Goal: Task Accomplishment & Management: Complete application form

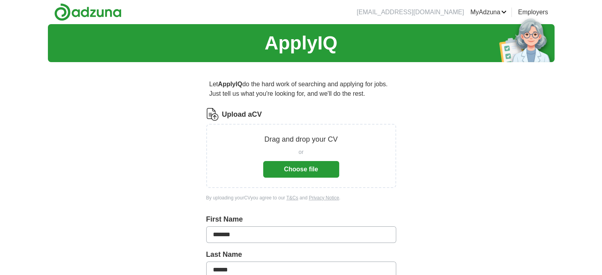
click at [338, 171] on button "Choose file" at bounding box center [301, 169] width 76 height 17
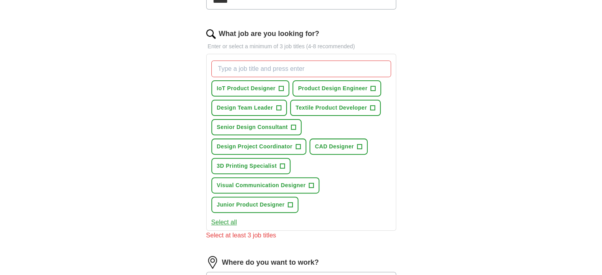
scroll to position [198, 0]
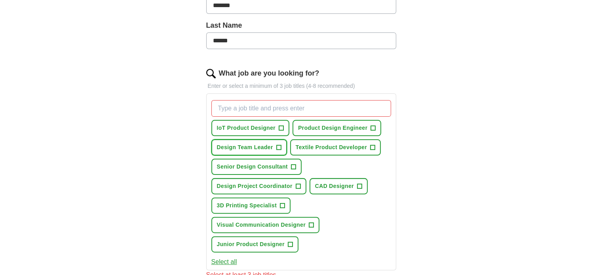
click at [279, 147] on span "+" at bounding box center [278, 147] width 5 height 6
click at [293, 168] on span "+" at bounding box center [293, 167] width 5 height 6
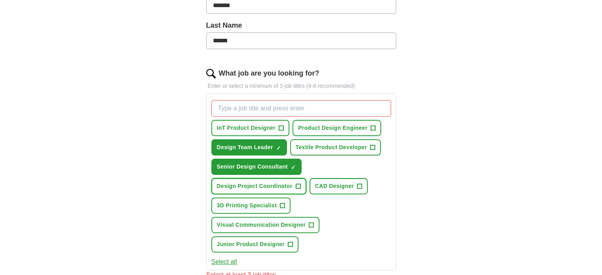
click at [296, 184] on span "+" at bounding box center [298, 186] width 5 height 6
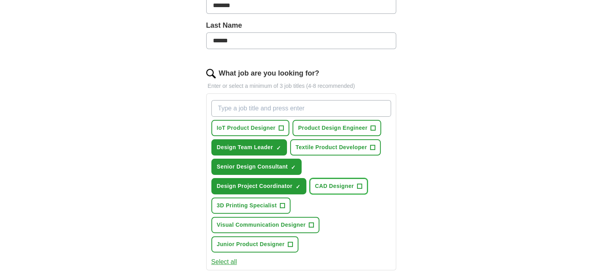
click at [357, 186] on span "+" at bounding box center [359, 186] width 5 height 6
click at [366, 148] on span "Textile Product Developer" at bounding box center [331, 147] width 71 height 8
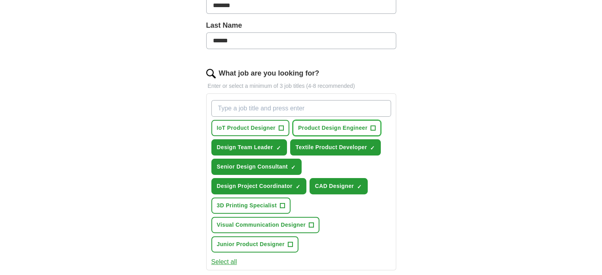
click at [372, 128] on span "+" at bounding box center [373, 128] width 5 height 6
click at [277, 129] on button "IoT Product Designer +" at bounding box center [250, 128] width 78 height 16
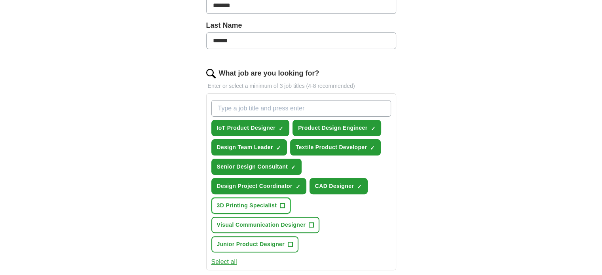
click at [285, 203] on button "3D Printing Specialist +" at bounding box center [251, 205] width 80 height 16
click at [296, 223] on span "Visual Communication Designer" at bounding box center [261, 225] width 89 height 8
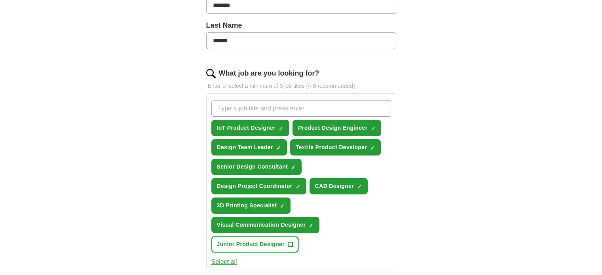
click at [290, 244] on span "+" at bounding box center [290, 244] width 5 height 6
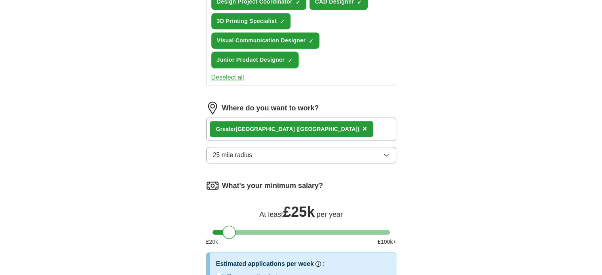
scroll to position [396, 0]
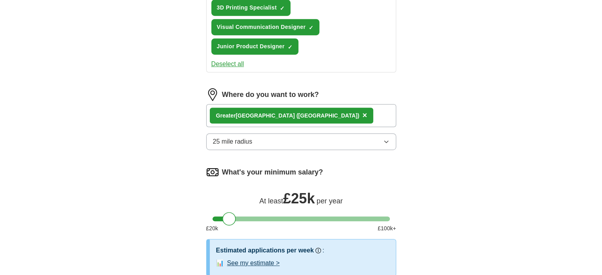
click at [348, 115] on div "Greater Manchester (North West England) ×" at bounding box center [301, 115] width 190 height 23
click at [348, 113] on div "Greater Manchester (North West England) ×" at bounding box center [301, 115] width 190 height 23
click at [348, 110] on div "Greater Manchester (North West England) ×" at bounding box center [301, 115] width 190 height 23
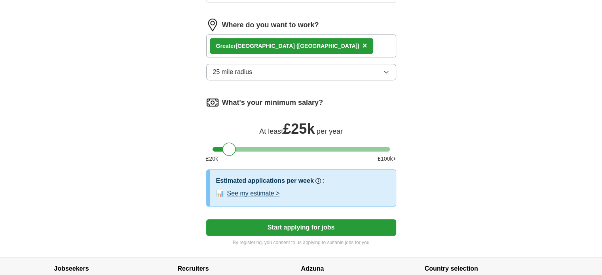
scroll to position [453, 0]
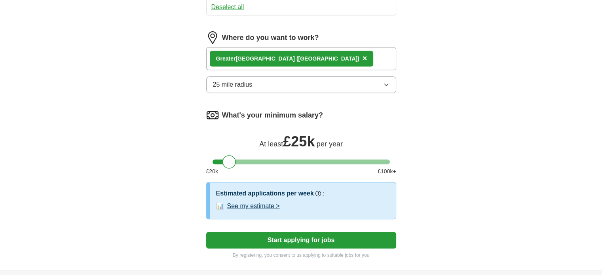
click at [241, 202] on button "See my estimate >" at bounding box center [253, 205] width 53 height 9
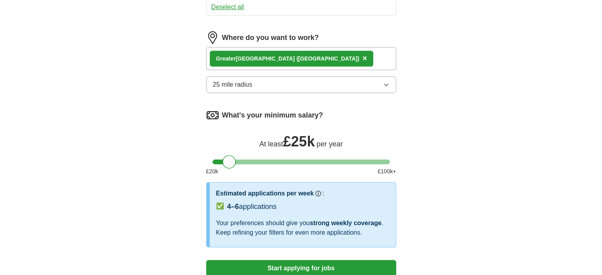
click at [243, 265] on button "Start applying for jobs" at bounding box center [301, 268] width 190 height 17
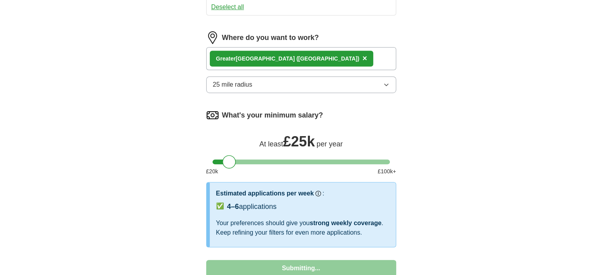
select select "**"
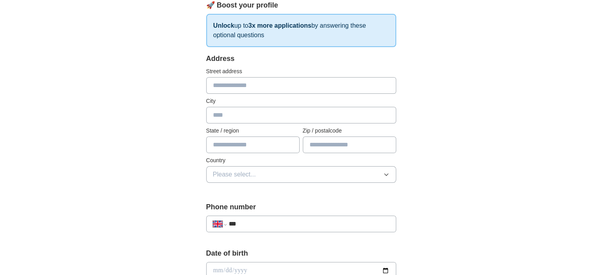
scroll to position [79, 0]
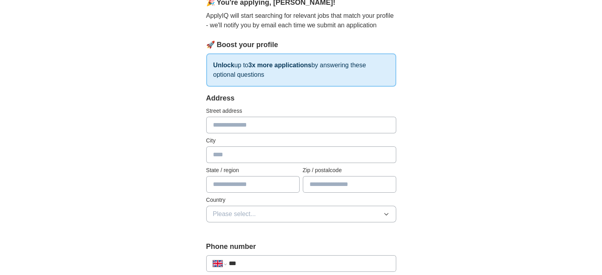
click at [258, 125] on input "text" at bounding box center [301, 125] width 190 height 17
click at [223, 125] on input "text" at bounding box center [301, 125] width 190 height 17
type input "*"
type input "**********"
click at [240, 150] on input "text" at bounding box center [301, 154] width 190 height 17
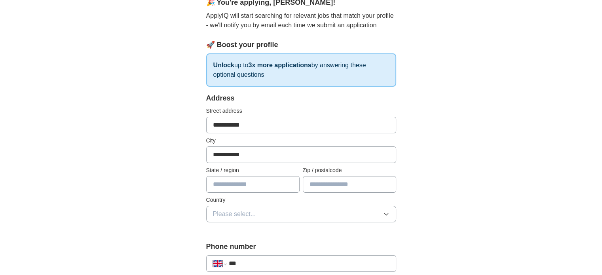
type input "**********"
click at [215, 185] on input "text" at bounding box center [252, 184] width 93 height 17
type input "**********"
click at [341, 183] on input "******" at bounding box center [349, 184] width 93 height 17
type input "******"
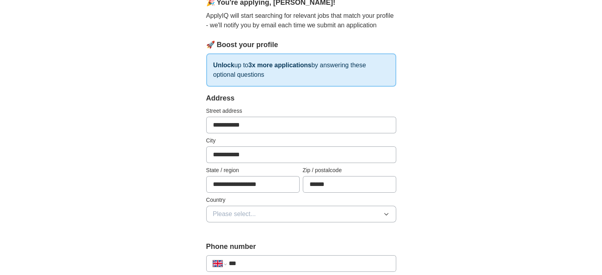
click at [217, 215] on span "Please select..." at bounding box center [234, 213] width 43 height 9
click at [225, 233] on span "[GEOGRAPHIC_DATA]" at bounding box center [246, 232] width 66 height 9
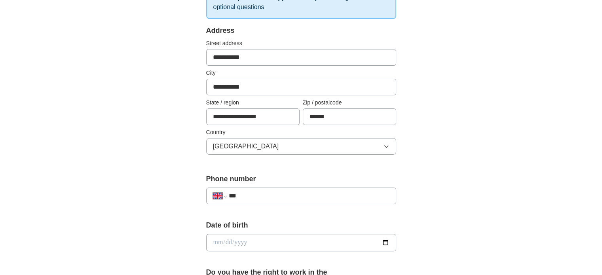
scroll to position [237, 0]
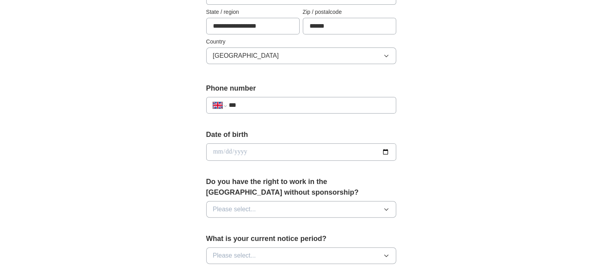
click at [278, 106] on input "***" at bounding box center [308, 105] width 161 height 9
type input "**********"
click at [265, 150] on input "date" at bounding box center [301, 151] width 190 height 17
type input "**********"
click at [268, 211] on button "Please select..." at bounding box center [301, 209] width 190 height 17
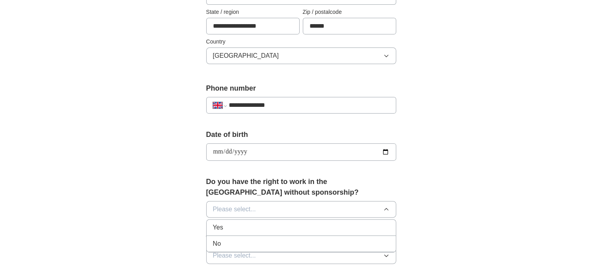
click at [262, 229] on div "Yes" at bounding box center [301, 227] width 176 height 9
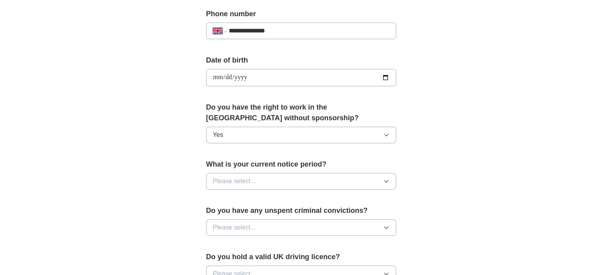
scroll to position [317, 0]
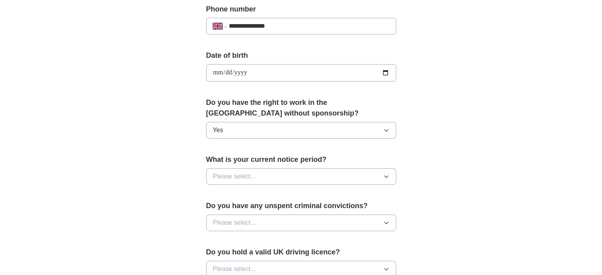
click at [267, 171] on button "Please select..." at bounding box center [301, 176] width 190 height 17
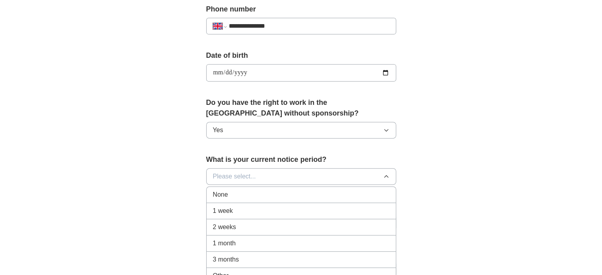
click at [249, 213] on div "1 week" at bounding box center [301, 210] width 176 height 9
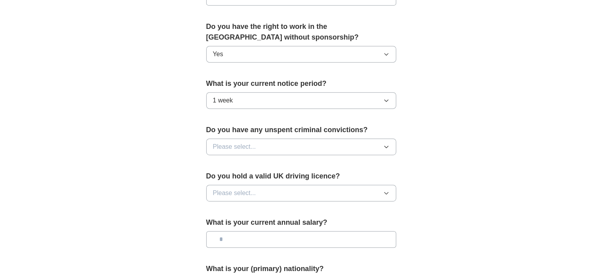
scroll to position [396, 0]
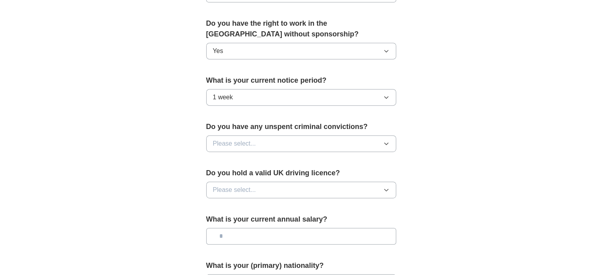
click at [245, 144] on span "Please select..." at bounding box center [234, 143] width 43 height 9
click at [230, 175] on div "No" at bounding box center [301, 177] width 176 height 9
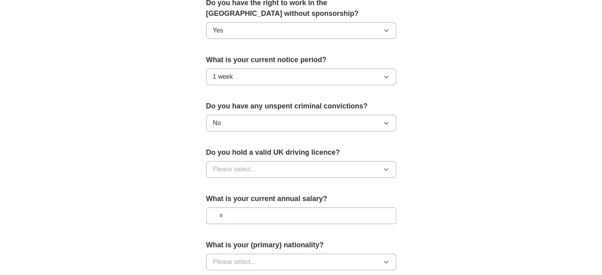
scroll to position [435, 0]
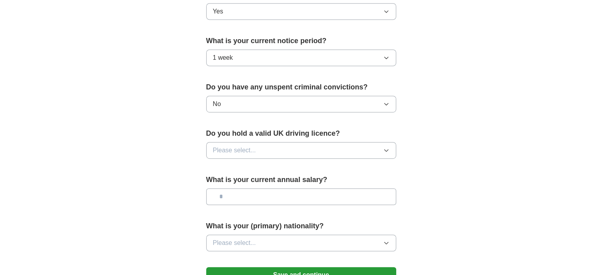
click at [240, 146] on span "Please select..." at bounding box center [234, 150] width 43 height 9
click at [228, 170] on div "Yes" at bounding box center [301, 168] width 176 height 9
click at [226, 195] on input "text" at bounding box center [301, 196] width 190 height 17
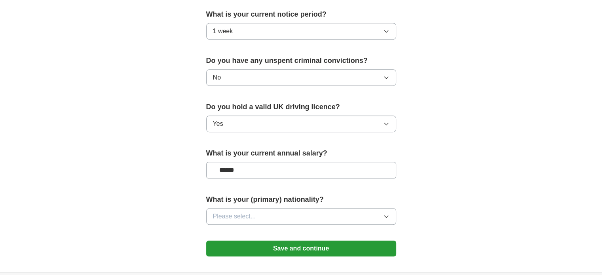
scroll to position [475, 0]
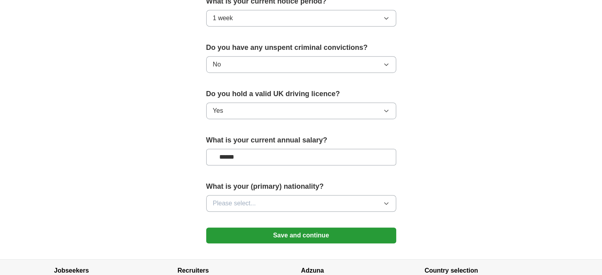
type input "******"
click at [264, 204] on button "Please select..." at bounding box center [301, 203] width 190 height 17
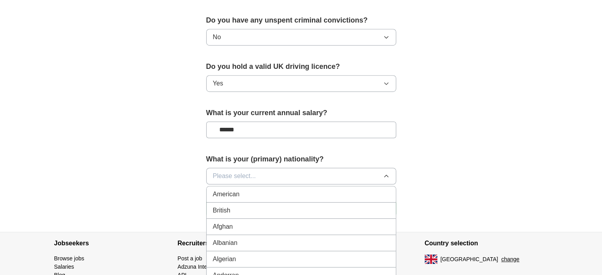
scroll to position [514, 0]
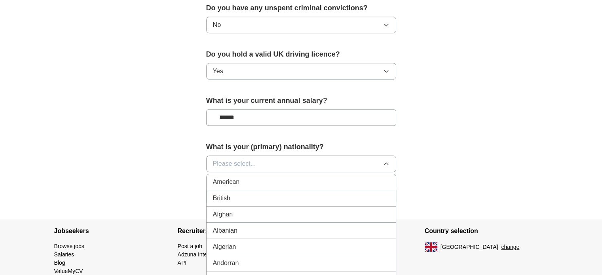
click at [256, 200] on div "British" at bounding box center [301, 197] width 176 height 9
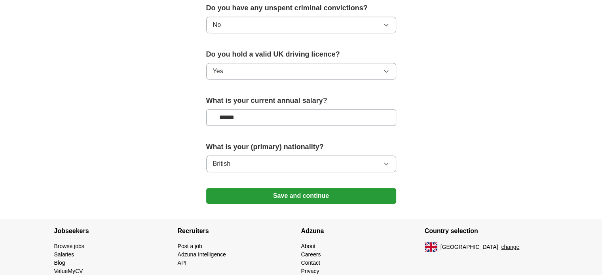
click at [266, 157] on button "British" at bounding box center [301, 164] width 190 height 17
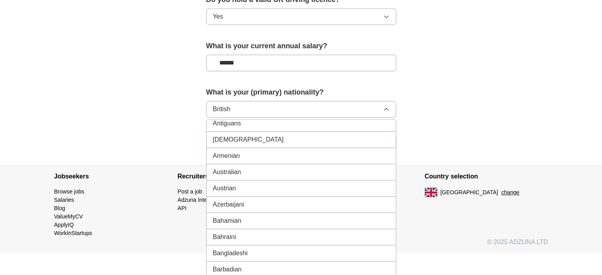
scroll to position [158, 0]
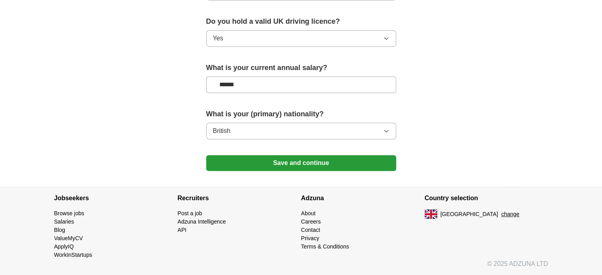
scroll to position [544, 0]
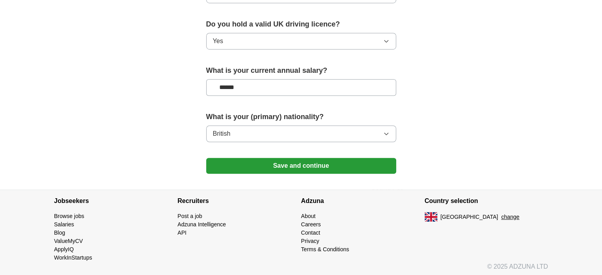
click at [281, 128] on button "British" at bounding box center [301, 133] width 190 height 17
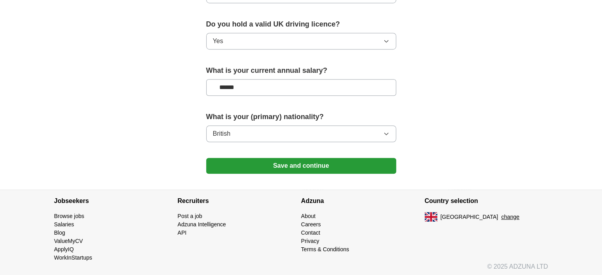
click at [249, 163] on button "Save and continue" at bounding box center [301, 166] width 190 height 16
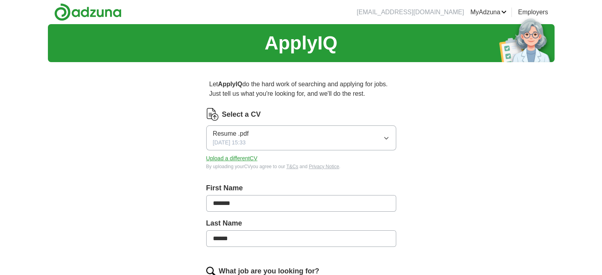
click at [427, 14] on li "[EMAIL_ADDRESS][DOMAIN_NAME]" at bounding box center [410, 12] width 107 height 9
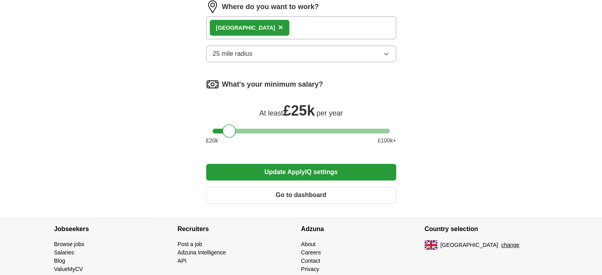
scroll to position [509, 0]
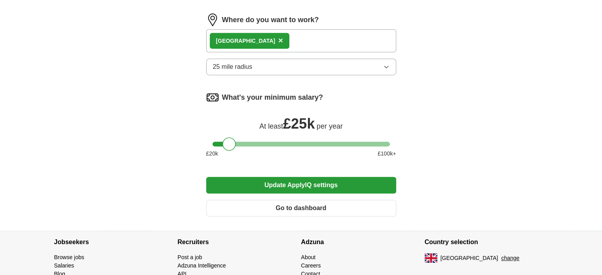
click at [283, 200] on button "Go to dashboard" at bounding box center [301, 208] width 190 height 17
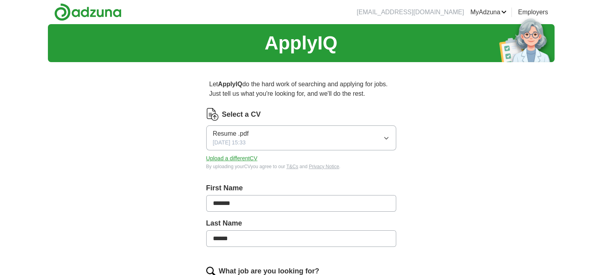
click at [351, 144] on button "Resume .pdf 25/08/2025, 15:33" at bounding box center [301, 137] width 190 height 25
click at [310, 167] on div "25/08/2025, 15:33" at bounding box center [301, 170] width 176 height 8
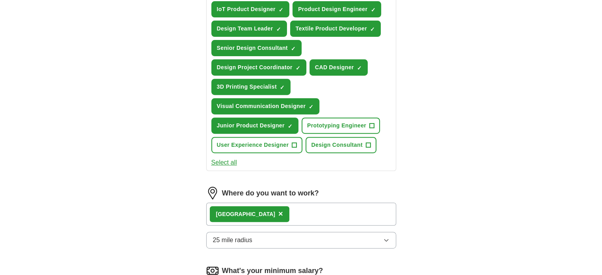
scroll to position [514, 0]
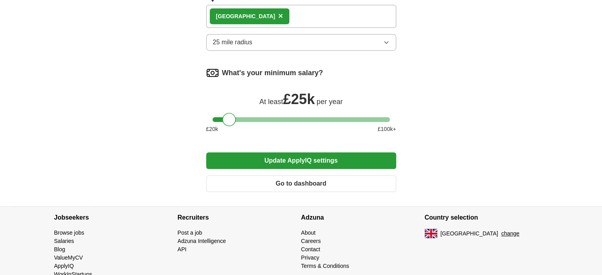
click at [293, 157] on button "Update ApplyIQ settings" at bounding box center [301, 160] width 190 height 17
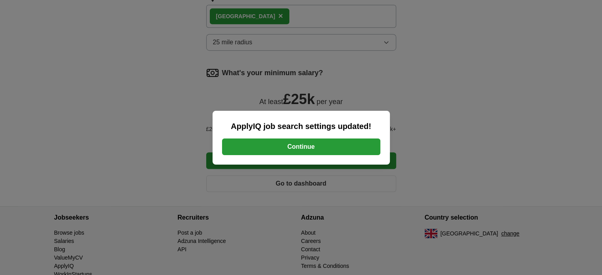
click at [303, 143] on button "Continue" at bounding box center [301, 146] width 158 height 17
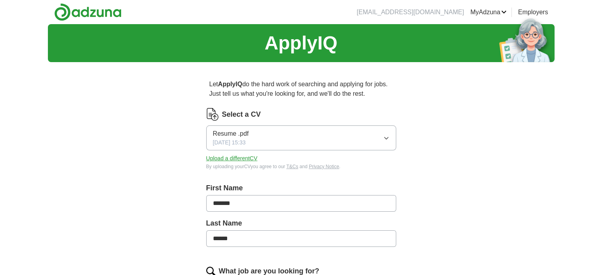
click at [361, 141] on button "Resume .pdf 25/08/2025, 15:33" at bounding box center [301, 137] width 190 height 25
click at [320, 157] on div "Resume .pdf ✓" at bounding box center [301, 161] width 176 height 11
click at [218, 160] on button "Upload a different CV" at bounding box center [231, 158] width 51 height 8
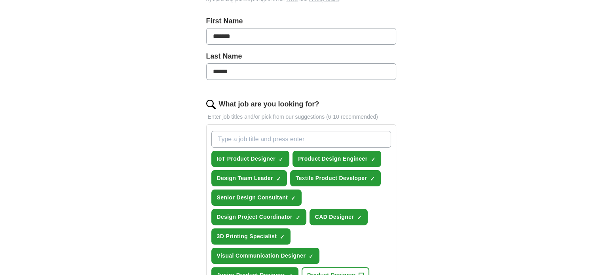
scroll to position [119, 0]
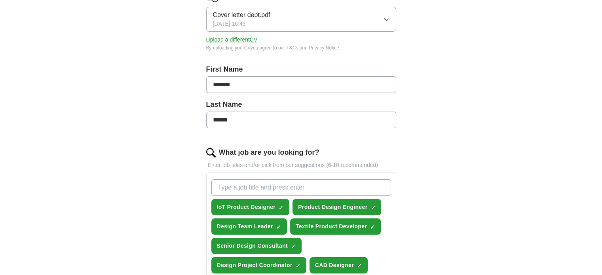
drag, startPoint x: 251, startPoint y: 118, endPoint x: 190, endPoint y: 118, distance: 60.9
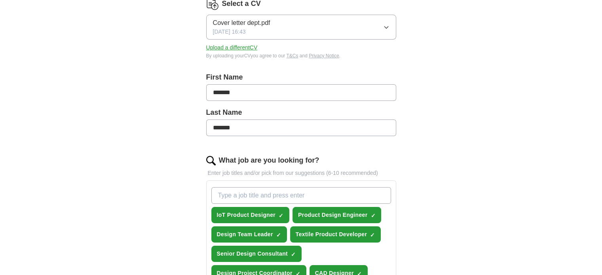
scroll to position [79, 0]
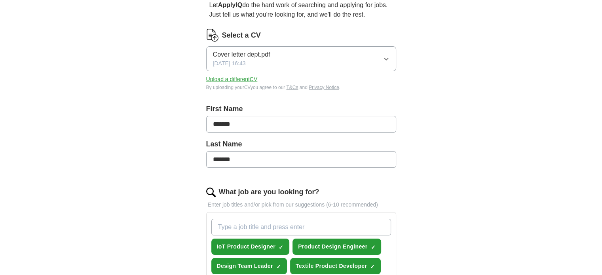
type input "*******"
click at [224, 123] on input "*******" at bounding box center [301, 124] width 190 height 17
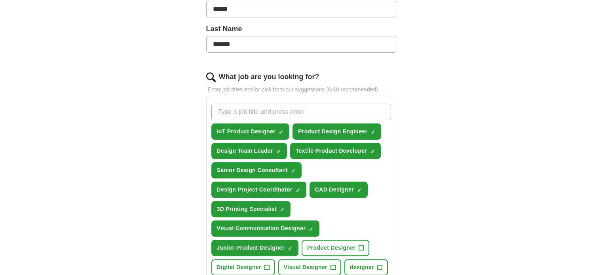
scroll to position [198, 0]
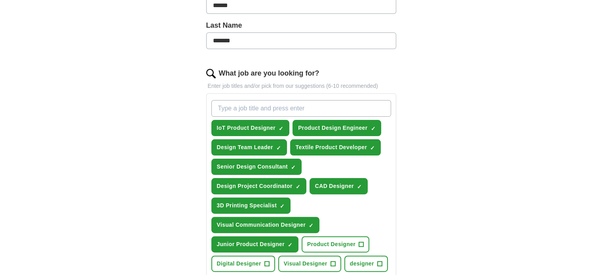
type input "******"
click at [307, 222] on button "Visual Communication Designer ✓ ×" at bounding box center [265, 225] width 108 height 16
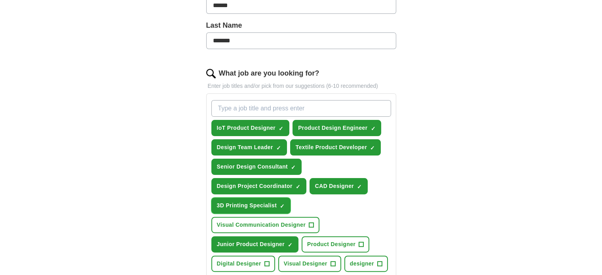
click at [285, 208] on button "3D Printing Specialist ✓ ×" at bounding box center [251, 205] width 80 height 16
click at [0, 0] on span "×" at bounding box center [0, 0] width 0 height 0
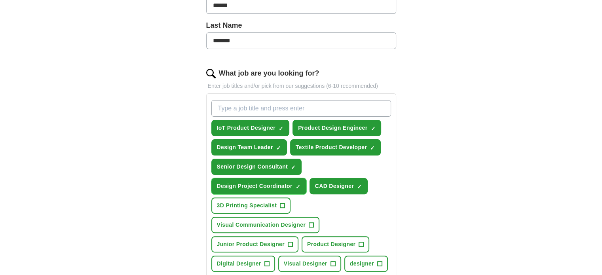
click at [293, 188] on button "Design Project Coordinator ✓ ×" at bounding box center [258, 186] width 95 height 16
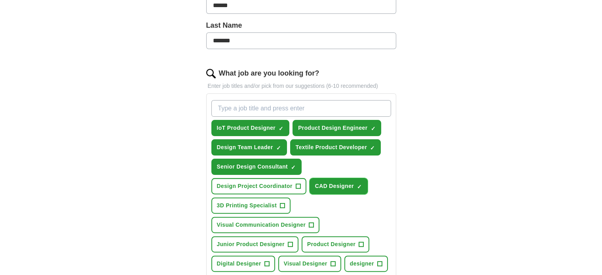
click at [0, 0] on span "×" at bounding box center [0, 0] width 0 height 0
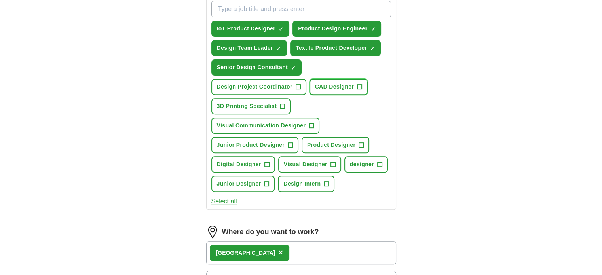
scroll to position [356, 0]
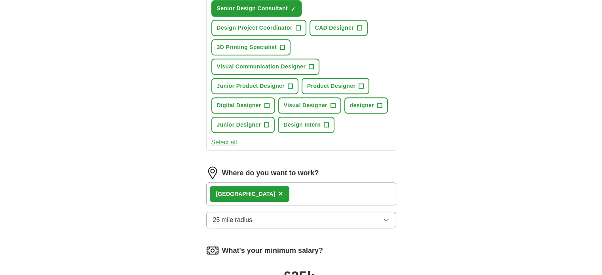
click at [293, 10] on button "Senior Design Consultant ✓ ×" at bounding box center [256, 8] width 91 height 16
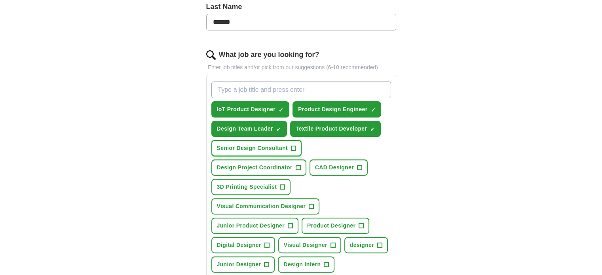
scroll to position [198, 0]
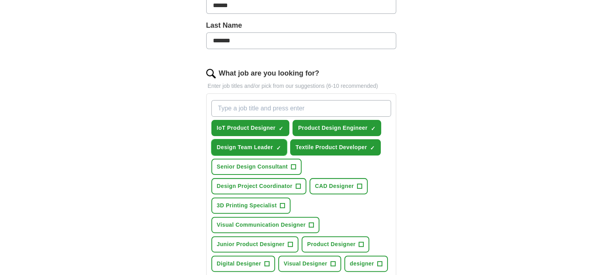
click at [269, 142] on button "Design Team Leader ✓ ×" at bounding box center [249, 147] width 76 height 16
click at [277, 129] on button "IoT Product Designer ✓ ×" at bounding box center [250, 128] width 78 height 16
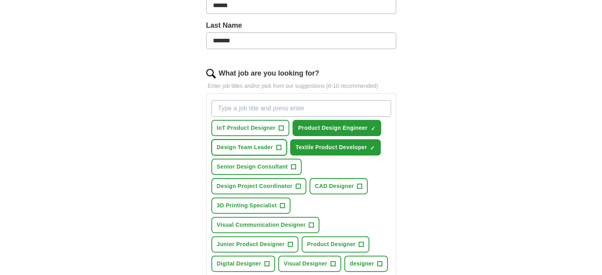
click at [279, 148] on span "+" at bounding box center [278, 147] width 5 height 6
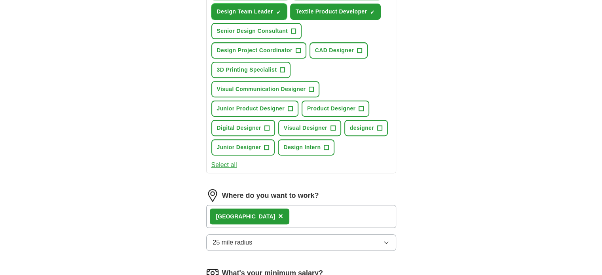
scroll to position [435, 0]
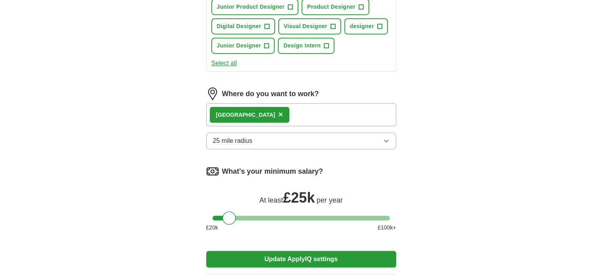
click at [331, 133] on button "25 mile radius" at bounding box center [301, 141] width 190 height 17
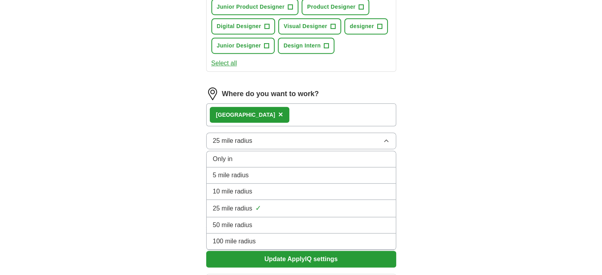
click at [263, 228] on li "50 mile radius" at bounding box center [301, 225] width 189 height 16
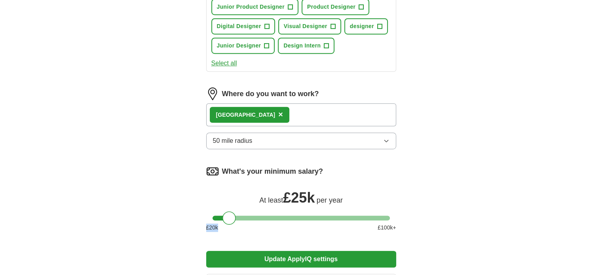
drag, startPoint x: 228, startPoint y: 221, endPoint x: 206, endPoint y: 223, distance: 21.8
click at [206, 224] on div "£ 20 k £ 100 k+" at bounding box center [301, 228] width 190 height 8
drag, startPoint x: 227, startPoint y: 212, endPoint x: 212, endPoint y: 212, distance: 15.4
click at [212, 216] on div at bounding box center [301, 218] width 190 height 5
click at [243, 260] on button "Update ApplyIQ settings" at bounding box center [301, 259] width 190 height 17
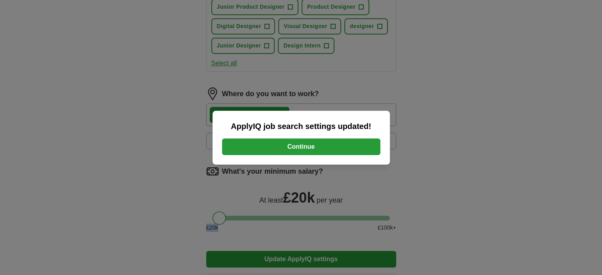
click at [306, 150] on button "Continue" at bounding box center [301, 146] width 158 height 17
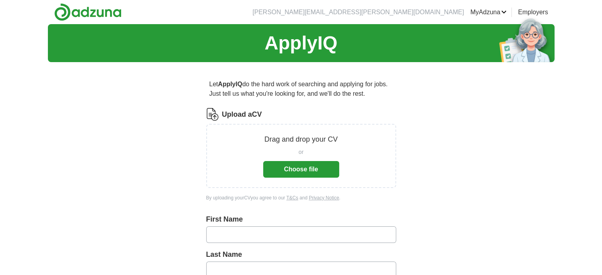
click at [312, 172] on button "Choose file" at bounding box center [301, 169] width 76 height 17
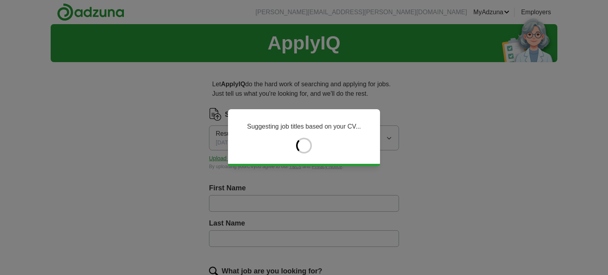
type input "*******"
type input "******"
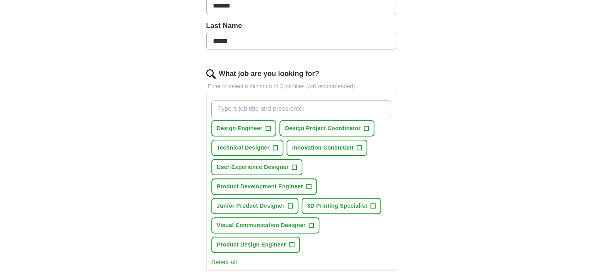
scroll to position [198, 0]
click at [258, 125] on span "Design Engineer" at bounding box center [240, 128] width 46 height 8
click at [273, 147] on span "+" at bounding box center [275, 147] width 5 height 6
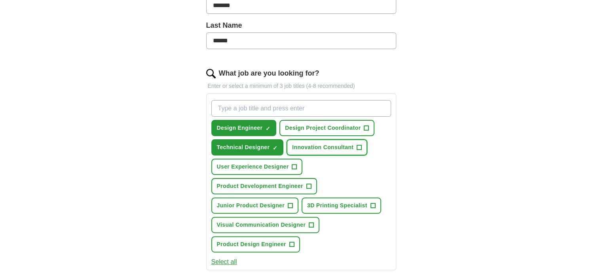
click at [310, 147] on span "Innovation Consultant" at bounding box center [322, 147] width 61 height 8
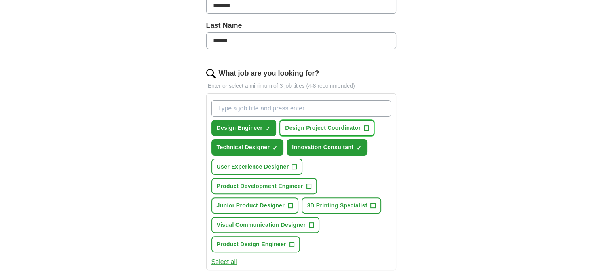
click at [331, 126] on span "Design Project Coordinator" at bounding box center [323, 128] width 76 height 8
click at [279, 163] on span "User Experience Designer" at bounding box center [253, 167] width 72 height 8
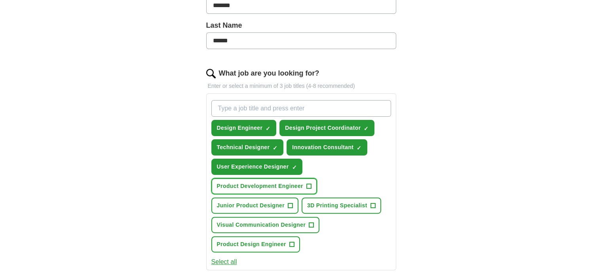
click at [301, 179] on button "Product Development Engineer +" at bounding box center [264, 186] width 106 height 16
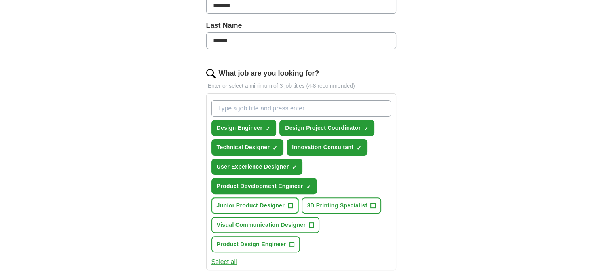
click at [274, 205] on span "Junior Product Designer" at bounding box center [251, 205] width 68 height 8
click at [313, 202] on span "3D Printing Specialist" at bounding box center [337, 205] width 60 height 8
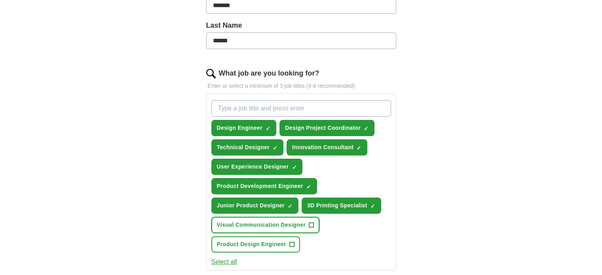
click at [312, 222] on span "+" at bounding box center [311, 225] width 5 height 6
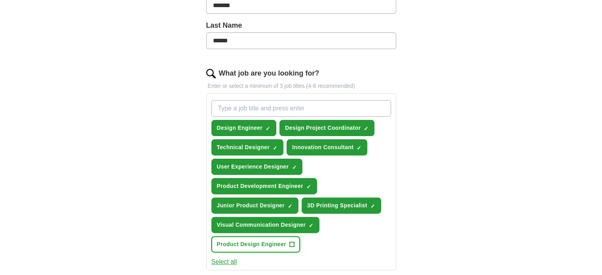
click at [288, 242] on button "Product Design Engineer +" at bounding box center [255, 244] width 89 height 16
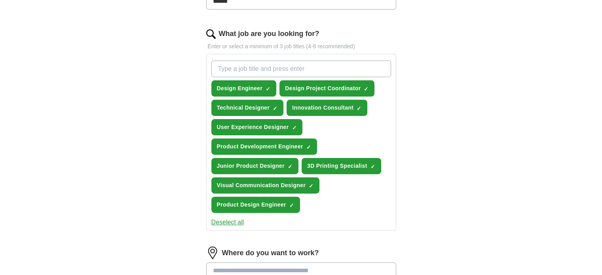
click at [292, 65] on input "What job are you looking for?" at bounding box center [301, 69] width 180 height 17
type input "design internship"
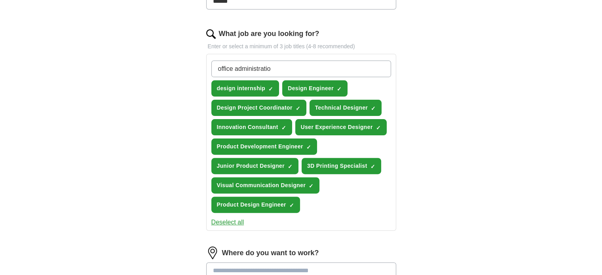
type input "office administration"
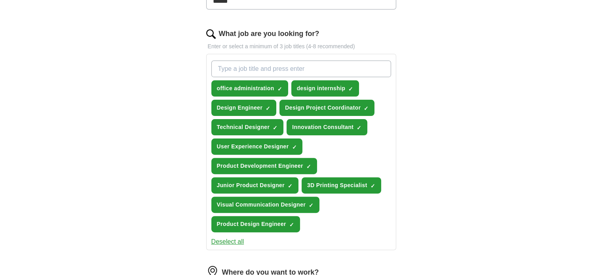
click at [257, 69] on input "What job are you looking for?" at bounding box center [301, 69] width 180 height 17
type input "receptionist"
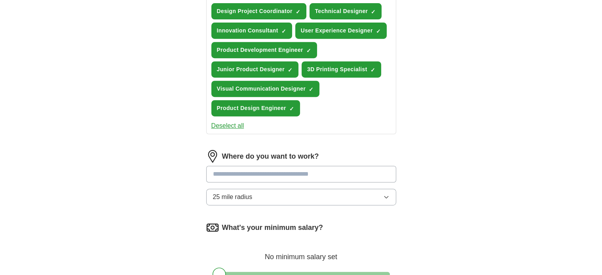
scroll to position [356, 0]
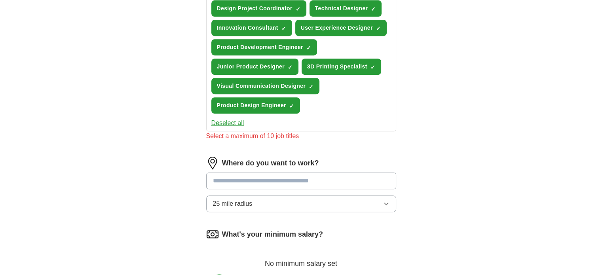
click at [277, 173] on input at bounding box center [301, 181] width 190 height 17
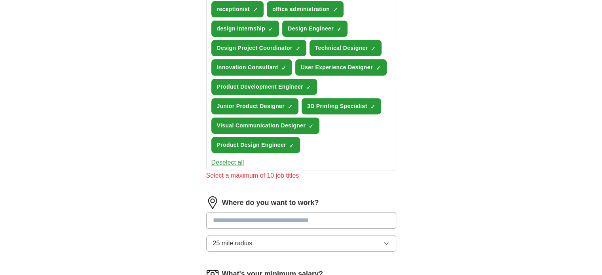
scroll to position [277, 0]
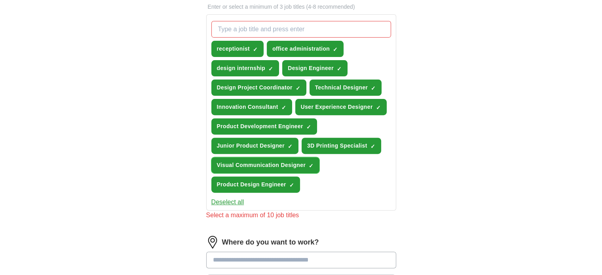
click at [0, 0] on span "×" at bounding box center [0, 0] width 0 height 0
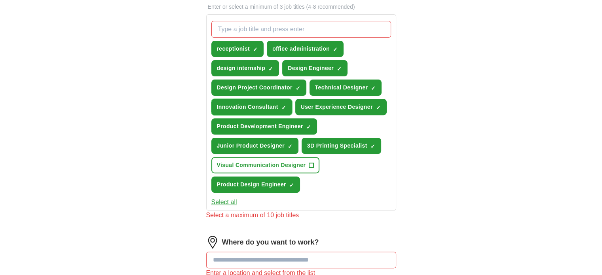
click at [0, 0] on span "×" at bounding box center [0, 0] width 0 height 0
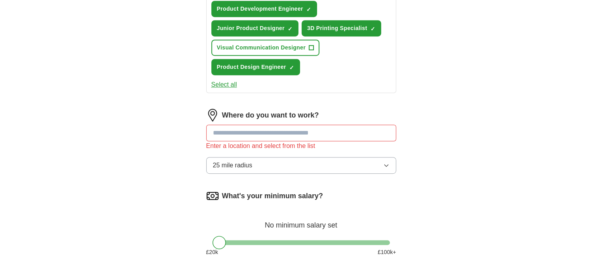
scroll to position [396, 0]
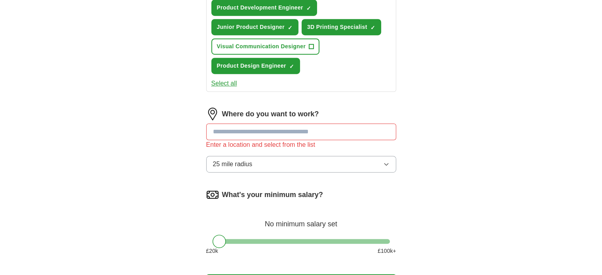
click at [277, 133] on input at bounding box center [301, 131] width 190 height 17
type input "*******"
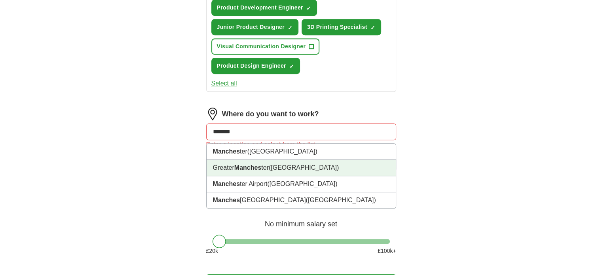
drag, startPoint x: 347, startPoint y: 168, endPoint x: 342, endPoint y: 164, distance: 5.6
click at [347, 168] on li "Greater Manches ter ([GEOGRAPHIC_DATA])" at bounding box center [301, 168] width 189 height 16
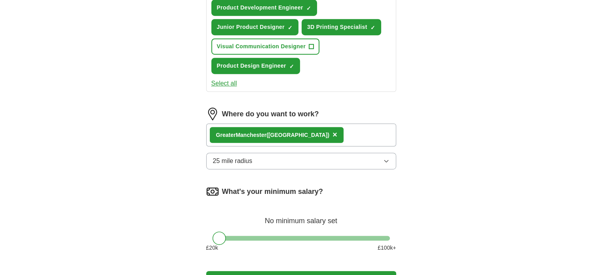
click at [364, 127] on div "Greater Manches ter ([GEOGRAPHIC_DATA]) ×" at bounding box center [301, 134] width 190 height 23
click at [345, 135] on div "Greater Manches ter ([GEOGRAPHIC_DATA]) ×" at bounding box center [301, 134] width 190 height 23
click at [256, 160] on button "25 mile radius" at bounding box center [301, 161] width 190 height 17
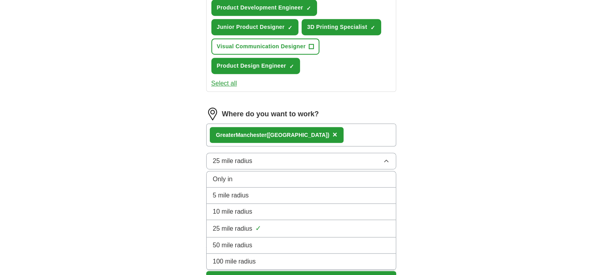
click at [242, 237] on li "50 mile radius" at bounding box center [301, 245] width 189 height 16
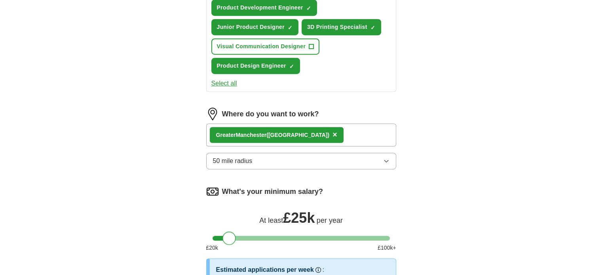
drag, startPoint x: 220, startPoint y: 237, endPoint x: 231, endPoint y: 241, distance: 11.0
click at [231, 241] on div "What's your minimum salary? At least £ 25k per year £ 20 k £ 100 k+" at bounding box center [301, 221] width 190 height 73
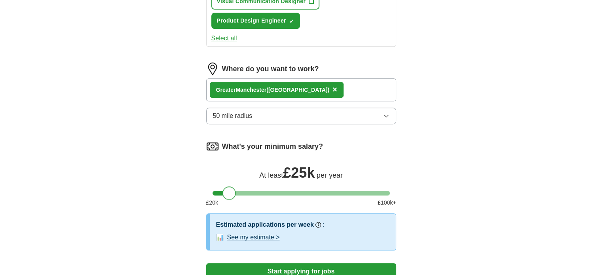
scroll to position [514, 0]
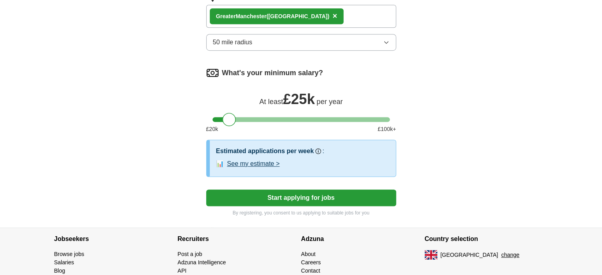
click at [260, 165] on div "Estimated applications per week Our best guess based on live jobs [DATE], and o…" at bounding box center [303, 158] width 186 height 36
click at [260, 161] on button "See my estimate >" at bounding box center [253, 163] width 53 height 9
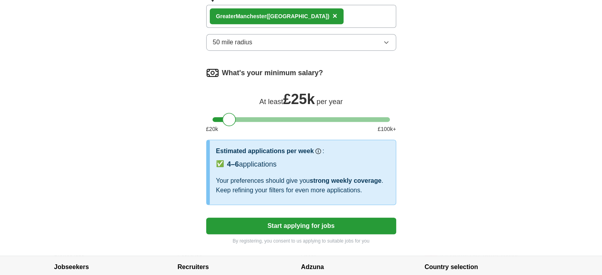
click at [242, 218] on button "Start applying for jobs" at bounding box center [301, 226] width 190 height 17
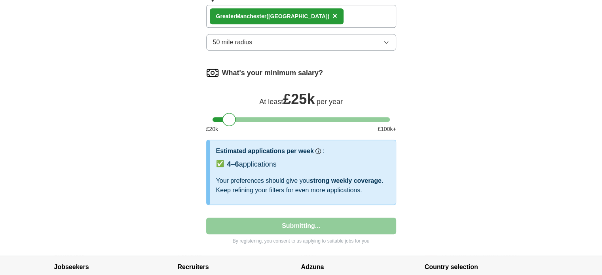
select select "**"
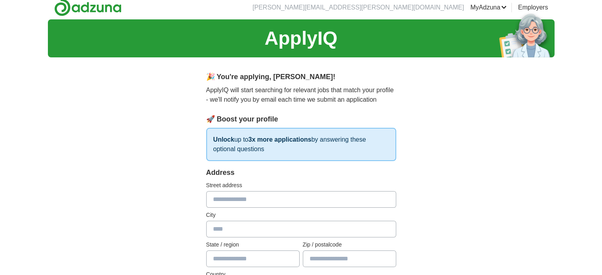
scroll to position [0, 0]
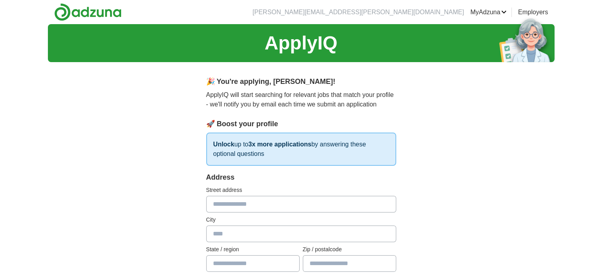
click at [236, 205] on input "text" at bounding box center [301, 204] width 190 height 17
type input "**********"
click at [244, 235] on input "text" at bounding box center [301, 234] width 190 height 17
type input "**********"
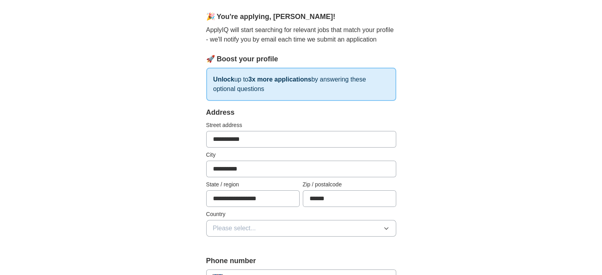
scroll to position [79, 0]
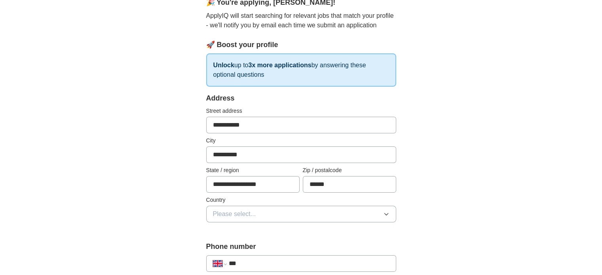
click at [336, 185] on input "******" at bounding box center [349, 184] width 93 height 17
type input "******"
click at [311, 216] on button "Please select..." at bounding box center [301, 214] width 190 height 17
click at [267, 226] on li "[GEOGRAPHIC_DATA]" at bounding box center [301, 232] width 189 height 16
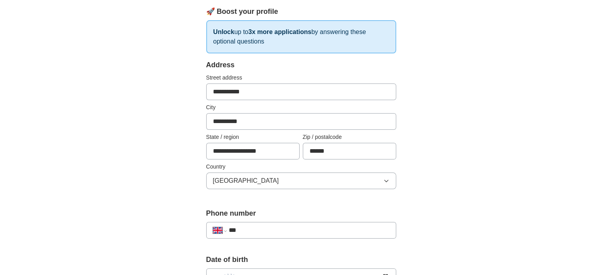
scroll to position [158, 0]
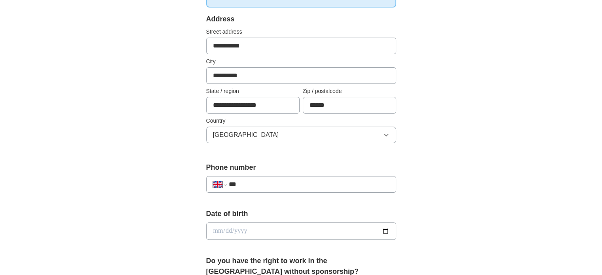
click at [262, 181] on input "***" at bounding box center [308, 184] width 161 height 9
type input "**********"
click at [239, 231] on input "date" at bounding box center [301, 230] width 190 height 17
click at [215, 232] on input "date" at bounding box center [301, 230] width 190 height 17
type input "**********"
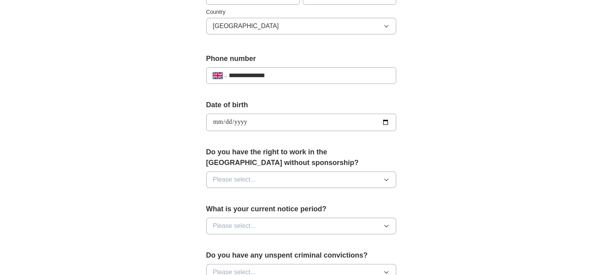
scroll to position [277, 0]
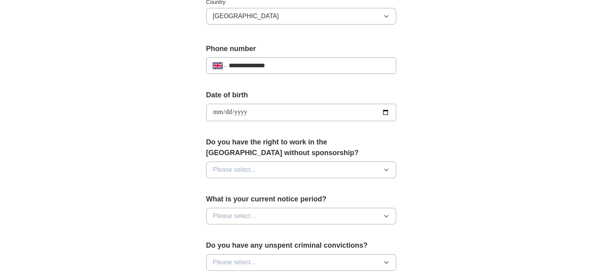
click at [239, 169] on span "Please select..." at bounding box center [234, 169] width 43 height 9
click at [233, 190] on div "Yes" at bounding box center [301, 187] width 176 height 9
click at [233, 218] on span "Please select..." at bounding box center [234, 215] width 43 height 9
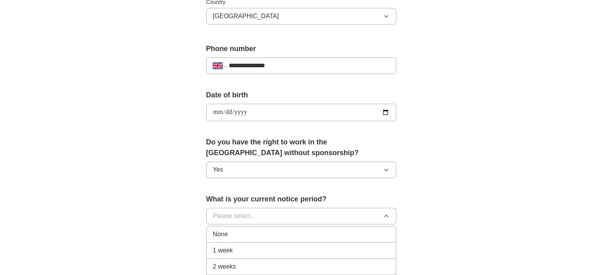
click at [235, 253] on div "1 week" at bounding box center [301, 250] width 176 height 9
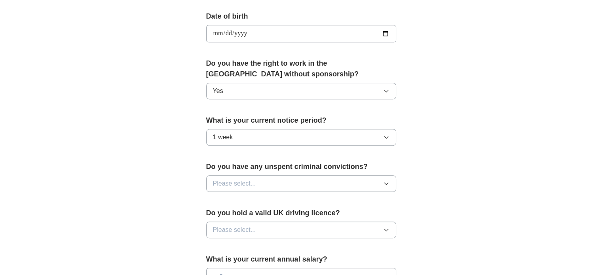
scroll to position [356, 0]
click at [241, 178] on span "Please select..." at bounding box center [234, 182] width 43 height 9
click at [226, 220] on div "No" at bounding box center [301, 217] width 176 height 9
click at [226, 226] on span "Please select..." at bounding box center [234, 229] width 43 height 9
click at [226, 243] on div "Yes" at bounding box center [301, 247] width 176 height 9
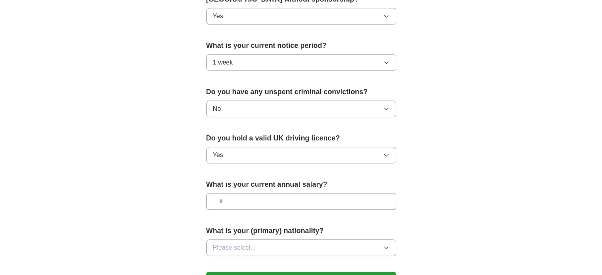
scroll to position [475, 0]
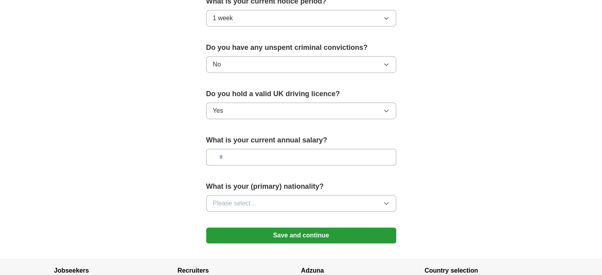
click at [247, 156] on input "text" at bounding box center [301, 157] width 190 height 17
type input "******"
click at [228, 202] on span "Please select..." at bounding box center [234, 203] width 43 height 9
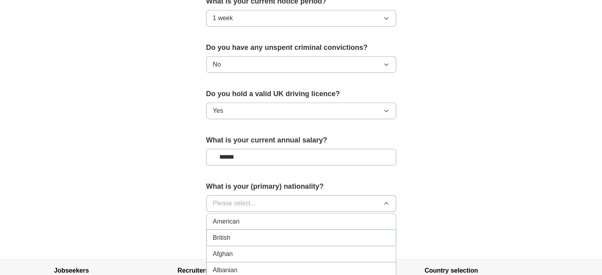
drag, startPoint x: 230, startPoint y: 236, endPoint x: 230, endPoint y: 231, distance: 5.2
click at [230, 236] on div "British" at bounding box center [301, 237] width 176 height 9
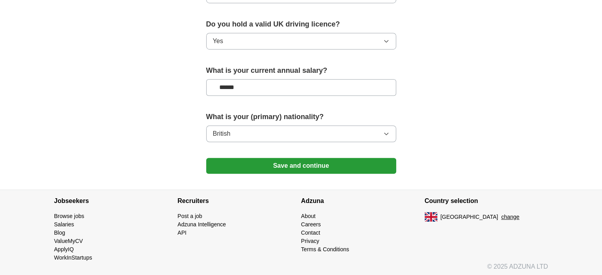
scroll to position [544, 0]
click at [243, 159] on button "Save and continue" at bounding box center [301, 166] width 190 height 16
